Goal: Information Seeking & Learning: Learn about a topic

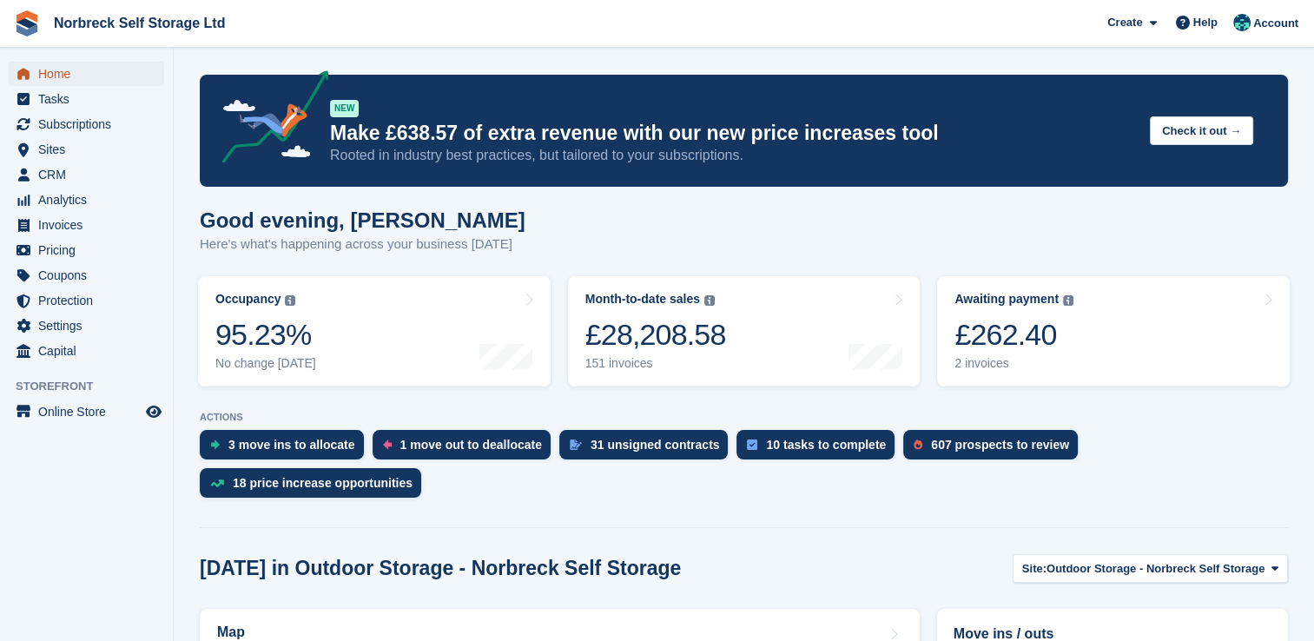
click at [79, 72] on span "Home" at bounding box center [90, 74] width 104 height 24
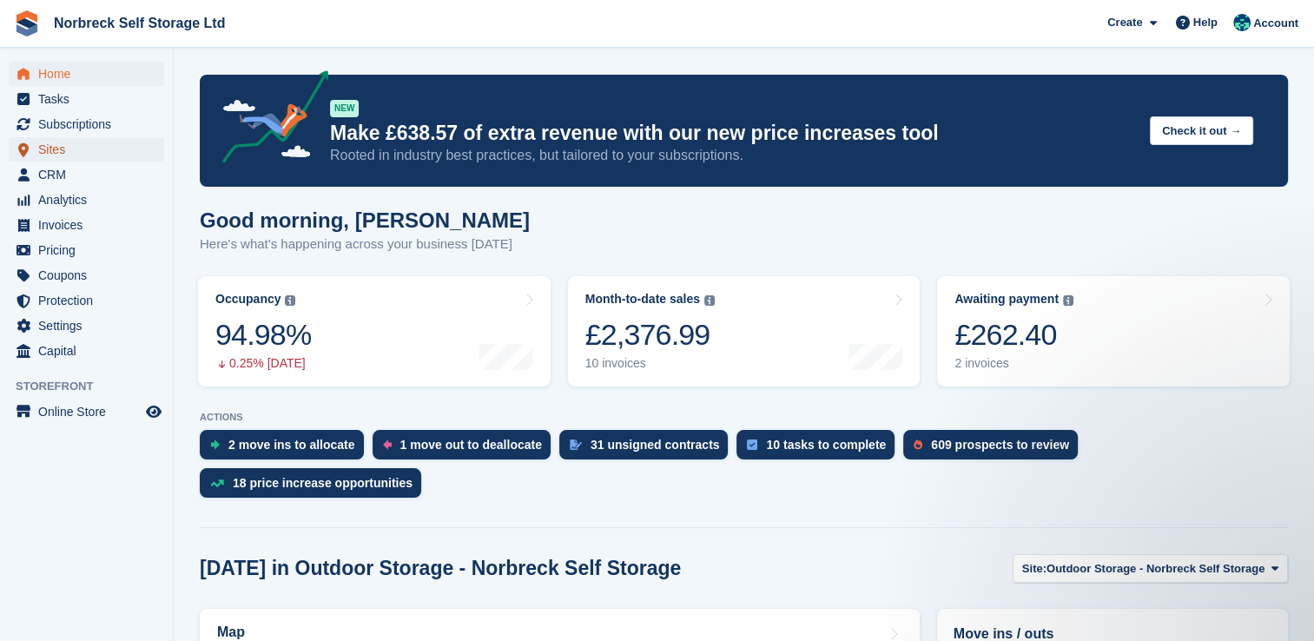
click at [63, 152] on span "Sites" at bounding box center [90, 149] width 104 height 24
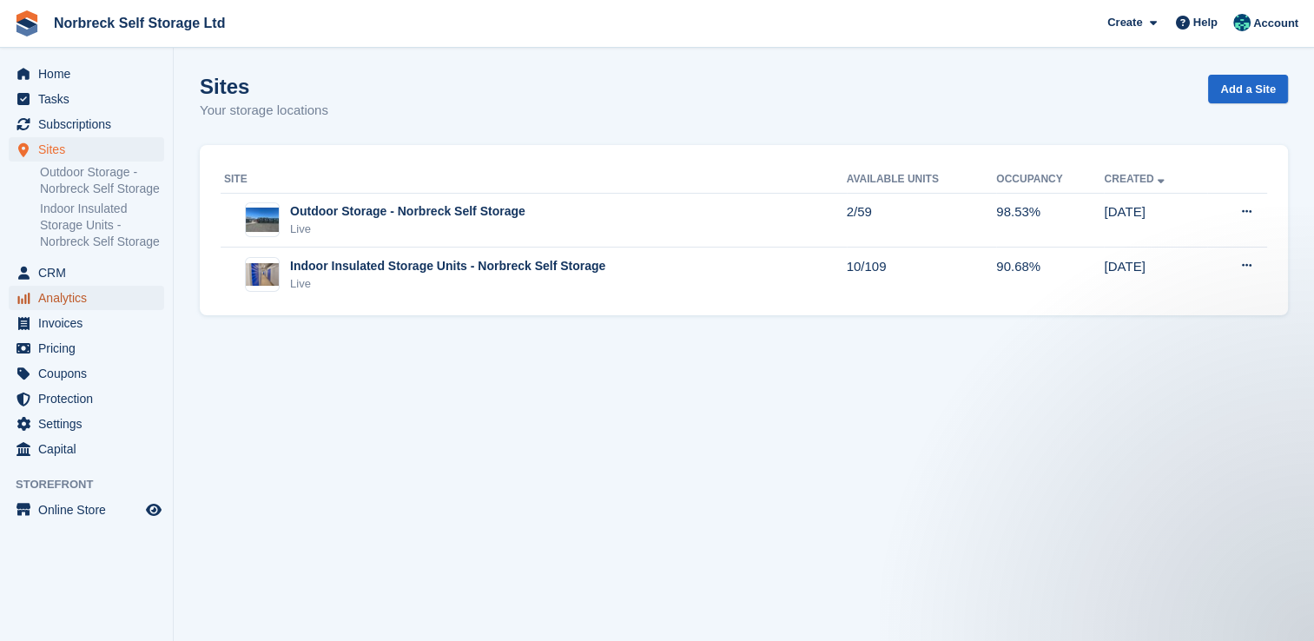
click at [75, 297] on span "Analytics" at bounding box center [90, 298] width 104 height 24
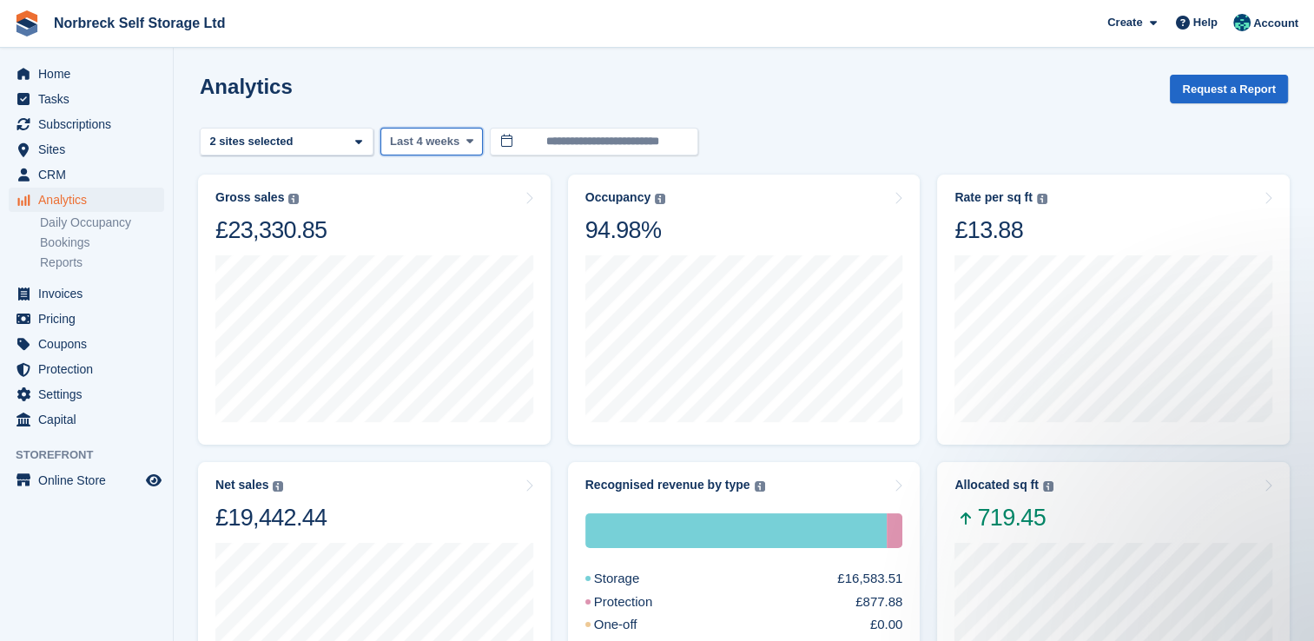
click at [465, 146] on icon at bounding box center [468, 140] width 7 height 11
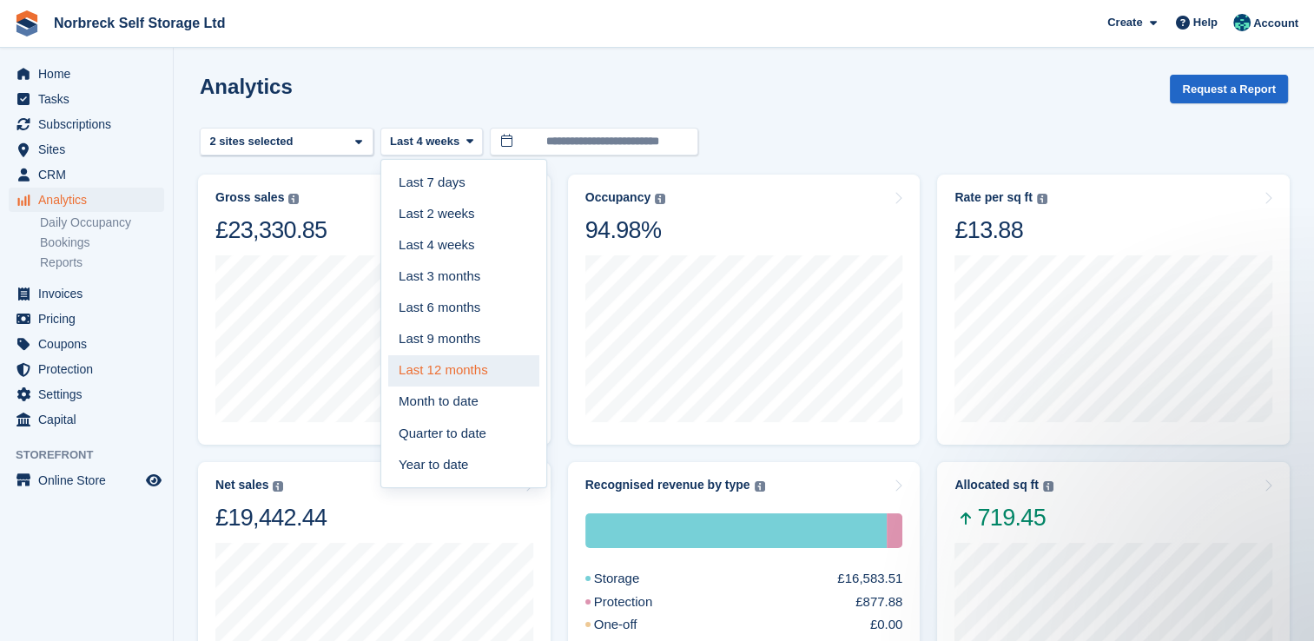
click at [484, 380] on link "Last 12 months" at bounding box center [463, 370] width 151 height 31
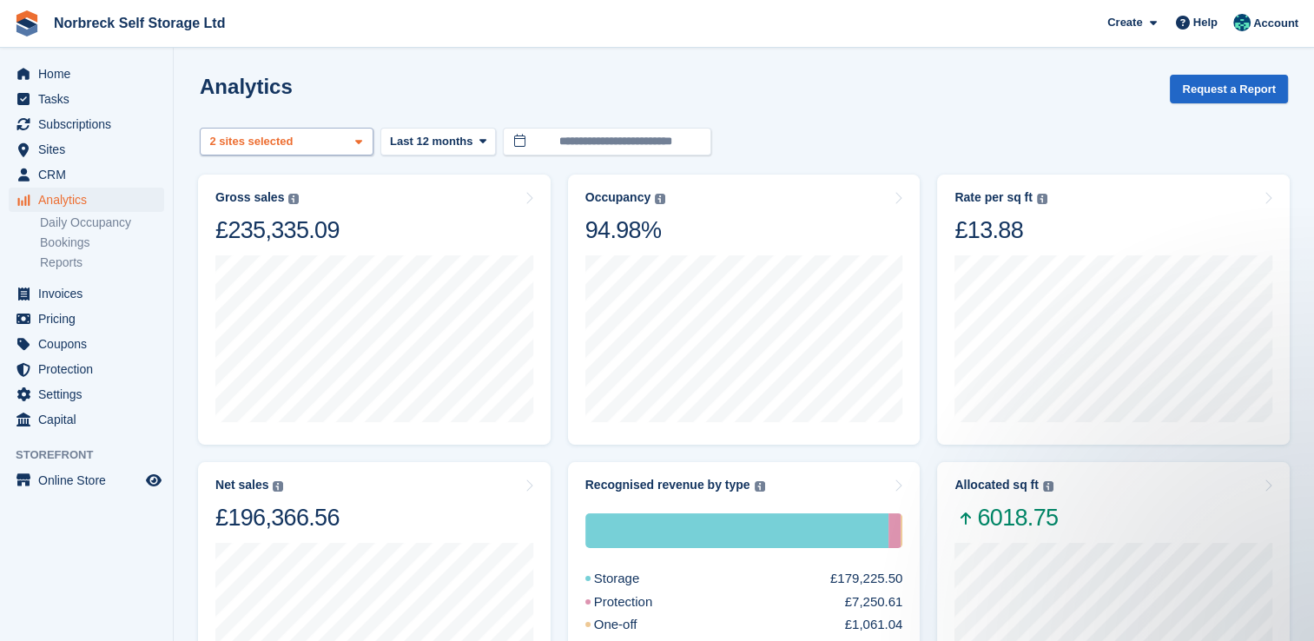
click at [358, 143] on icon at bounding box center [358, 141] width 7 height 11
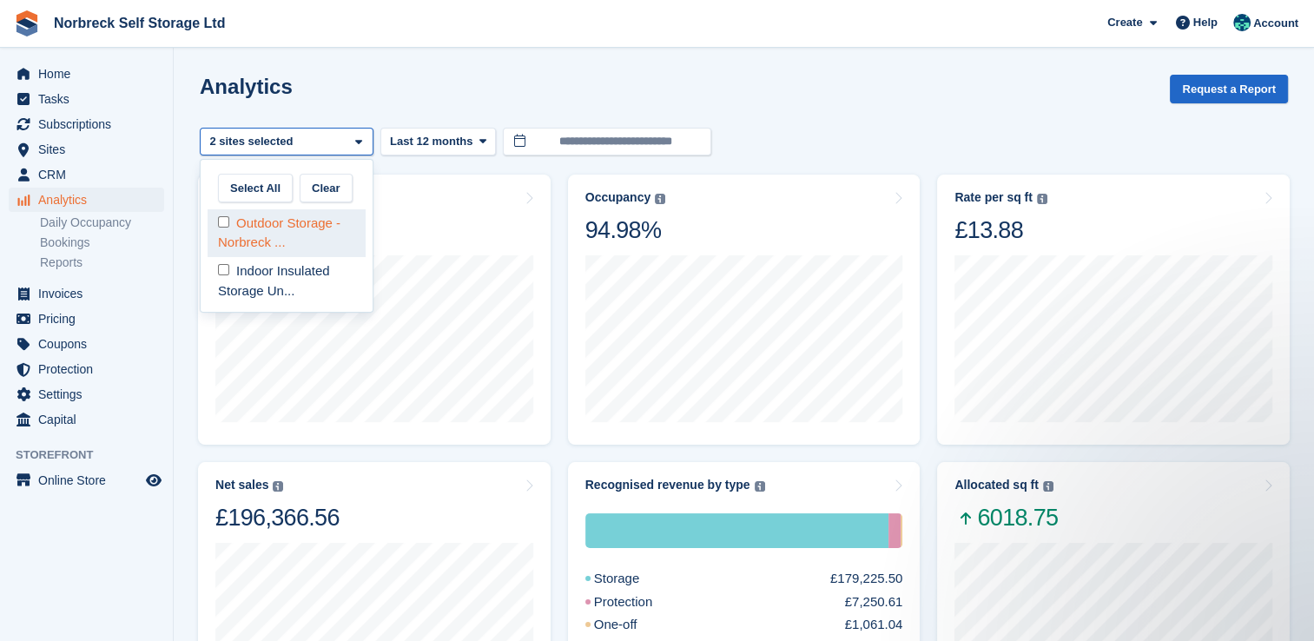
click at [320, 238] on div "Outdoor Storage - Norbreck ..." at bounding box center [287, 233] width 158 height 48
select select "****"
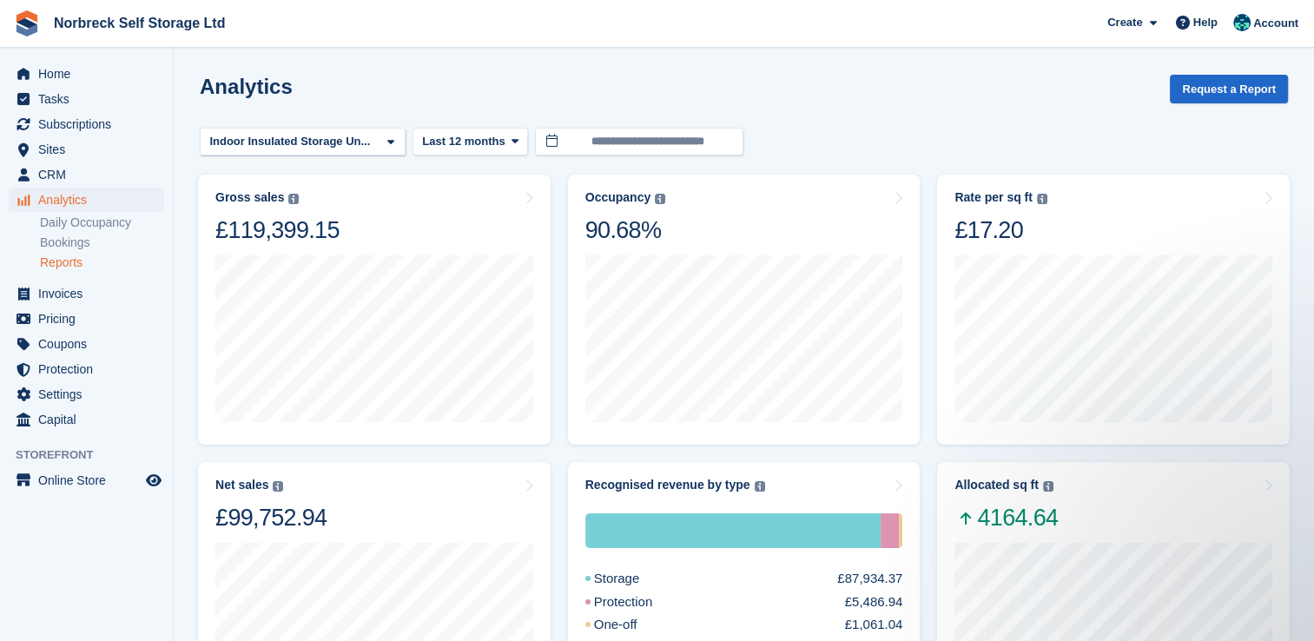
click at [76, 262] on link "Reports" at bounding box center [102, 262] width 124 height 17
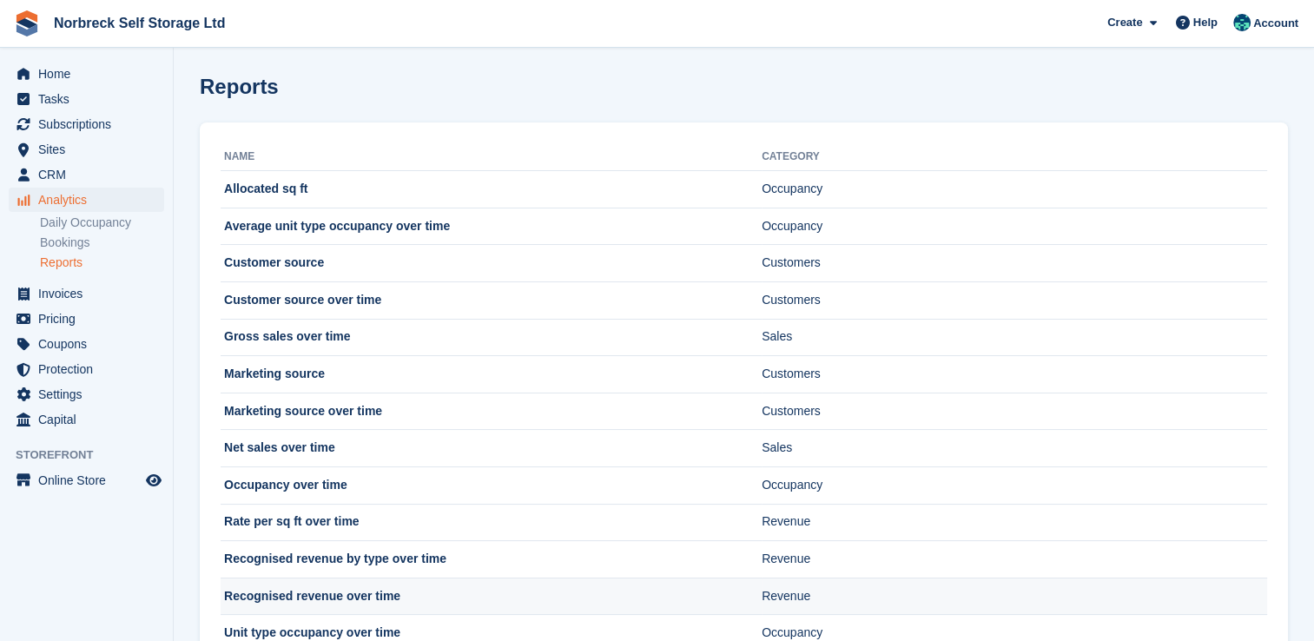
click at [274, 592] on td "Recognised revenue over time" at bounding box center [491, 596] width 541 height 37
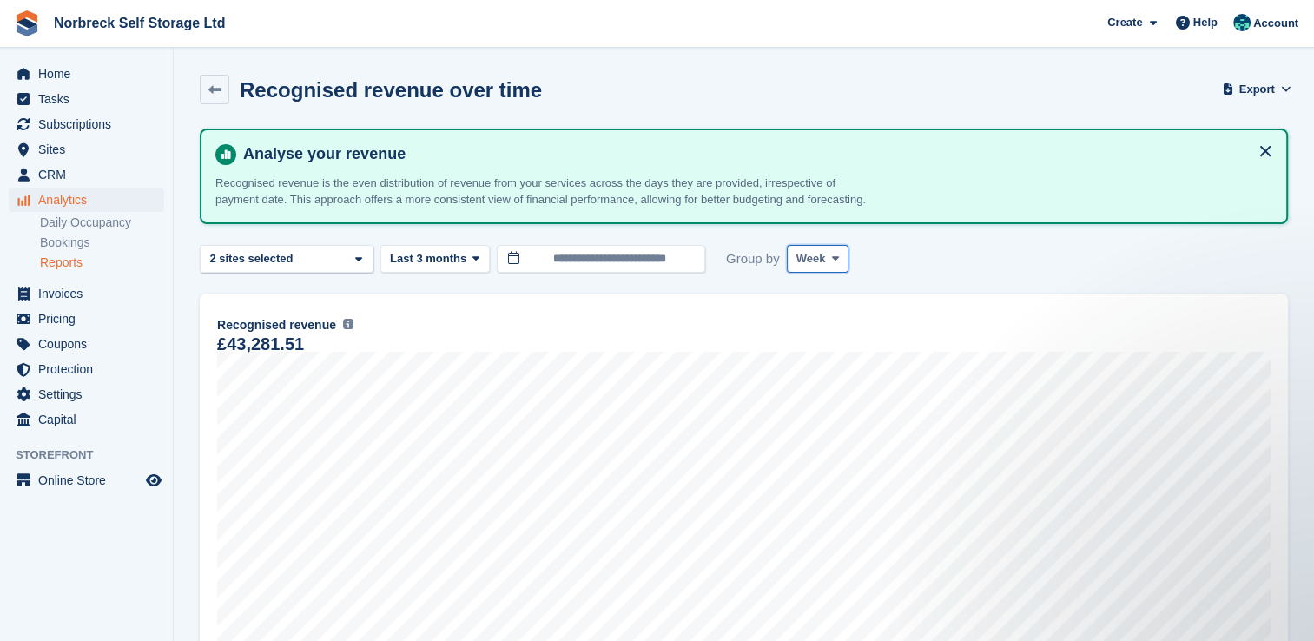
click at [834, 266] on span at bounding box center [836, 259] width 14 height 14
click at [826, 378] on link "Month" at bounding box center [870, 362] width 151 height 31
click at [469, 266] on span at bounding box center [476, 259] width 14 height 14
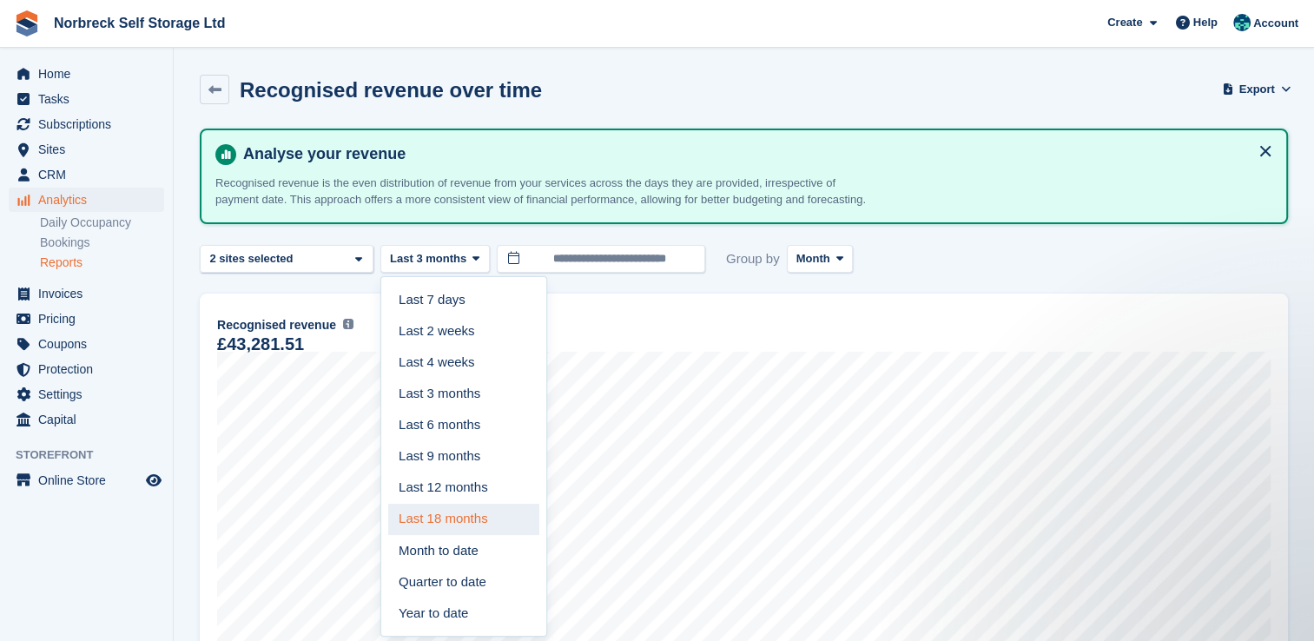
click at [470, 535] on link "Last 18 months" at bounding box center [463, 519] width 151 height 31
